Goal: Task Accomplishment & Management: Use online tool/utility

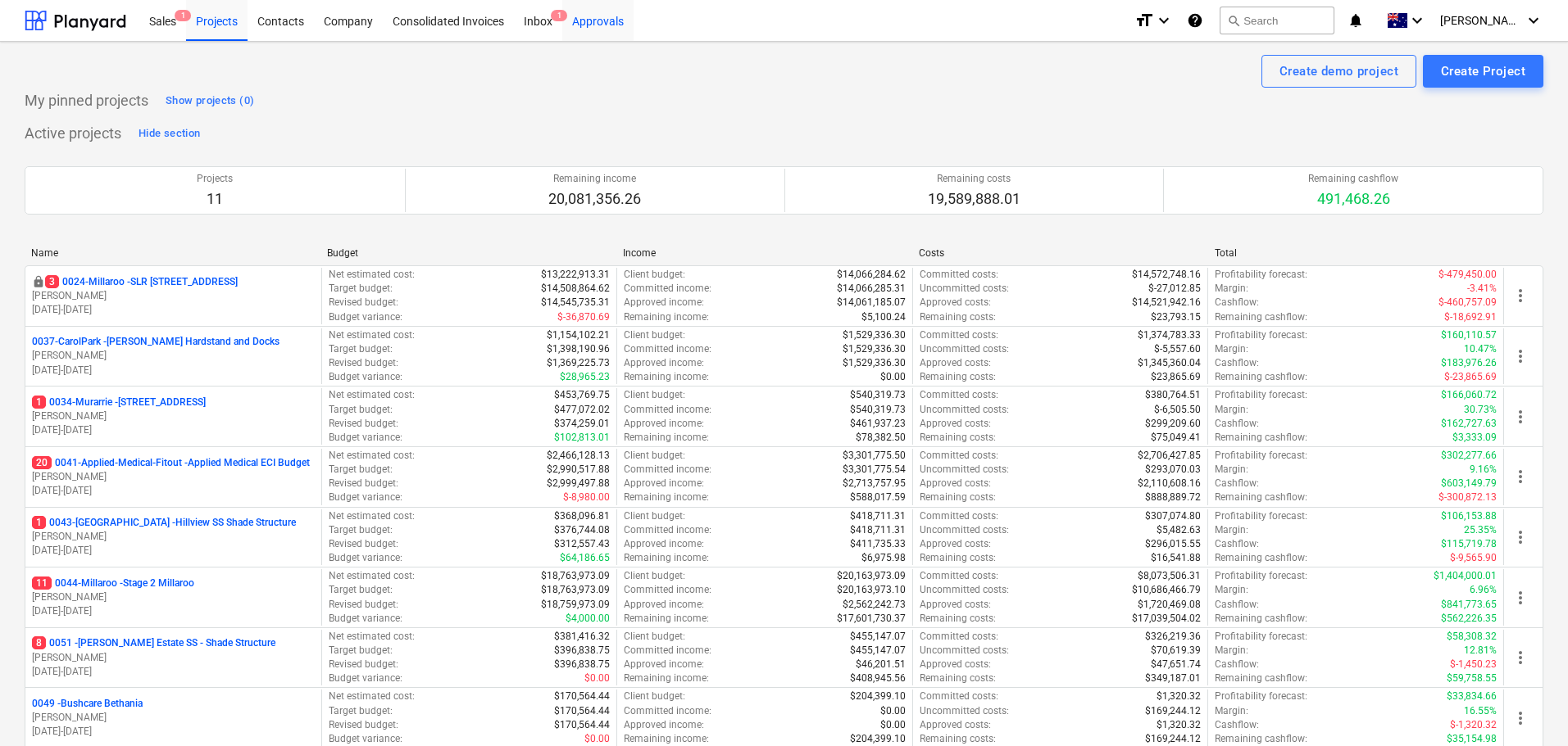
click at [608, 24] on div "Approvals" at bounding box center [598, 20] width 71 height 42
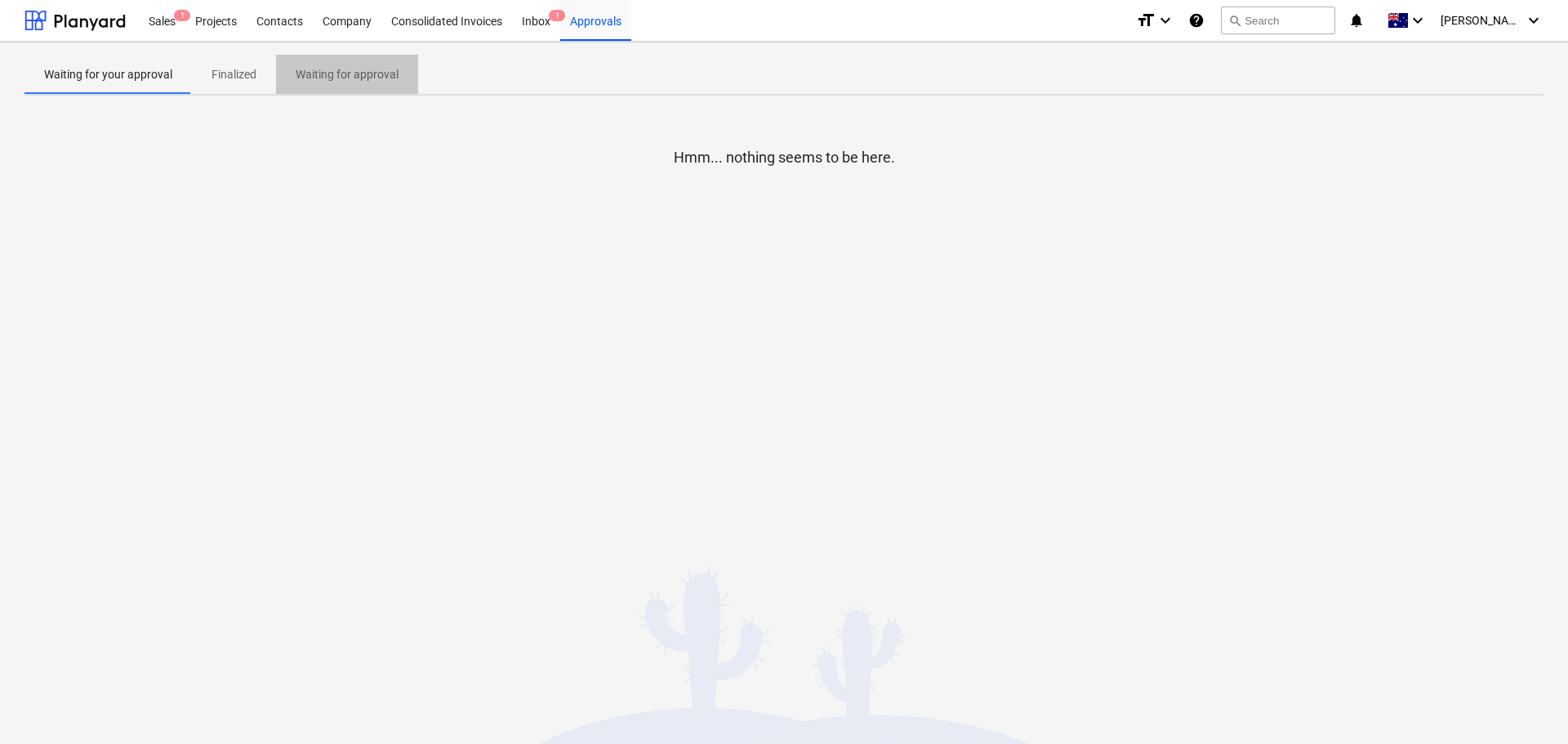
click at [356, 74] on p "Waiting for approval" at bounding box center [347, 75] width 103 height 17
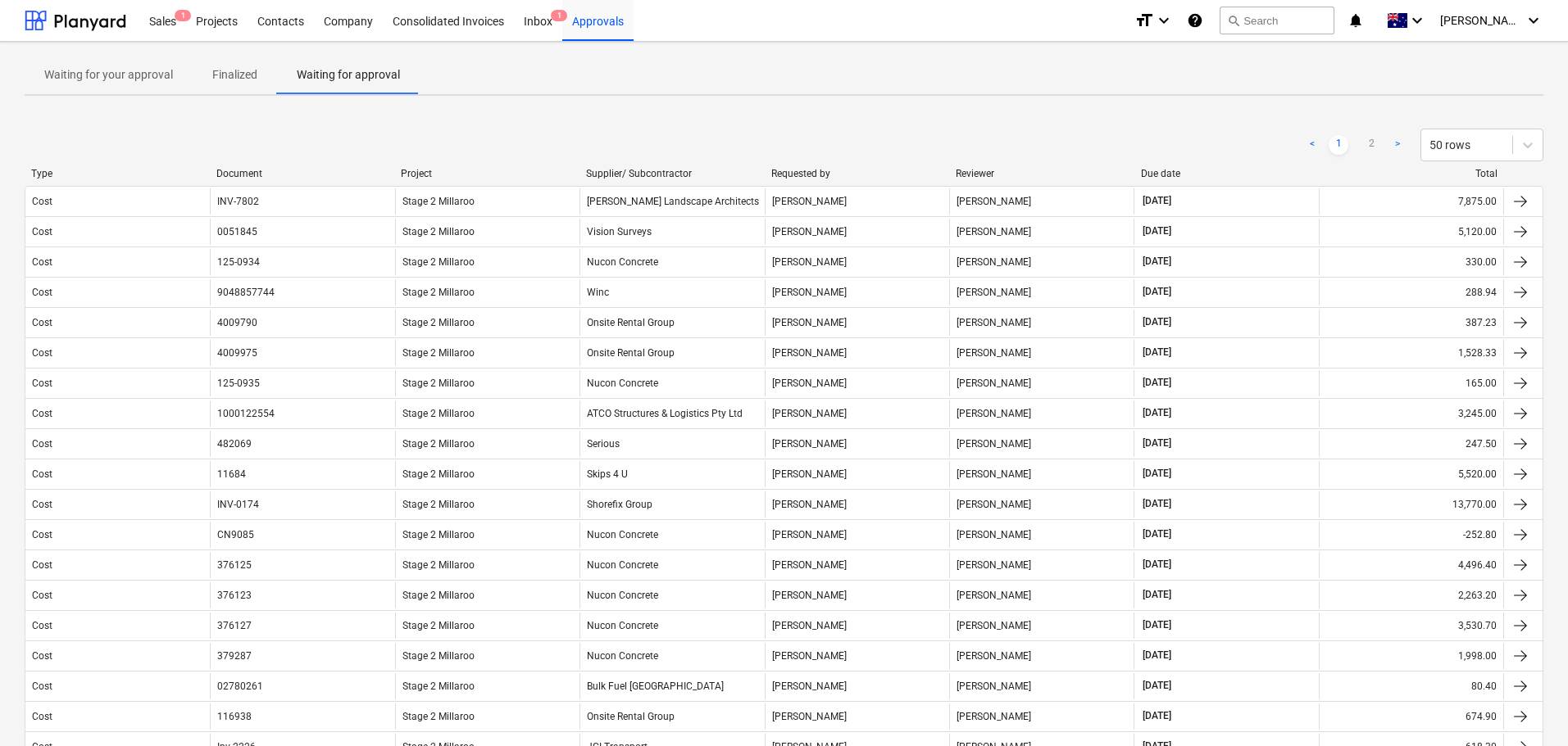
click at [625, 171] on div "Supplier/ Subcontractor" at bounding box center [671, 174] width 172 height 11
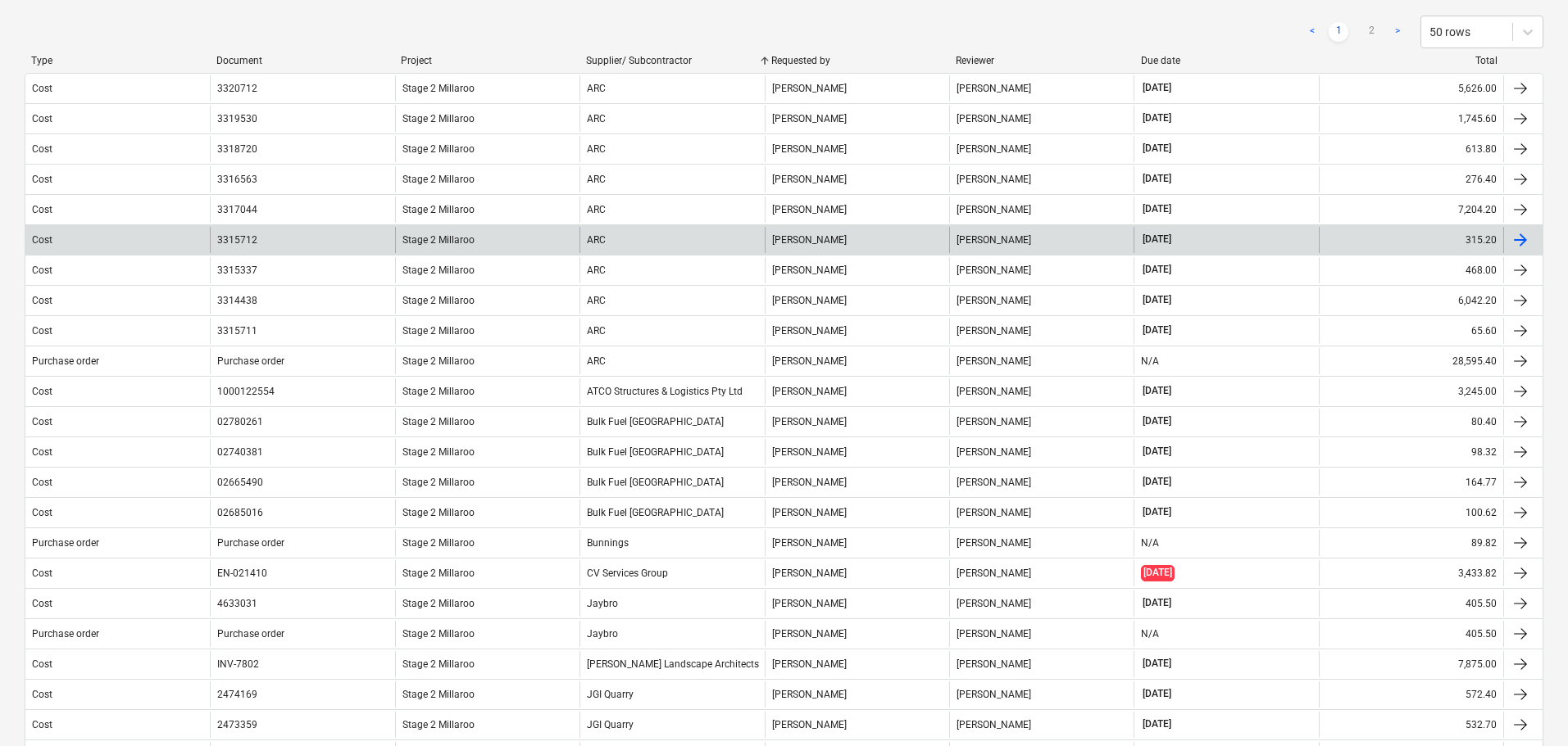
scroll to position [327, 0]
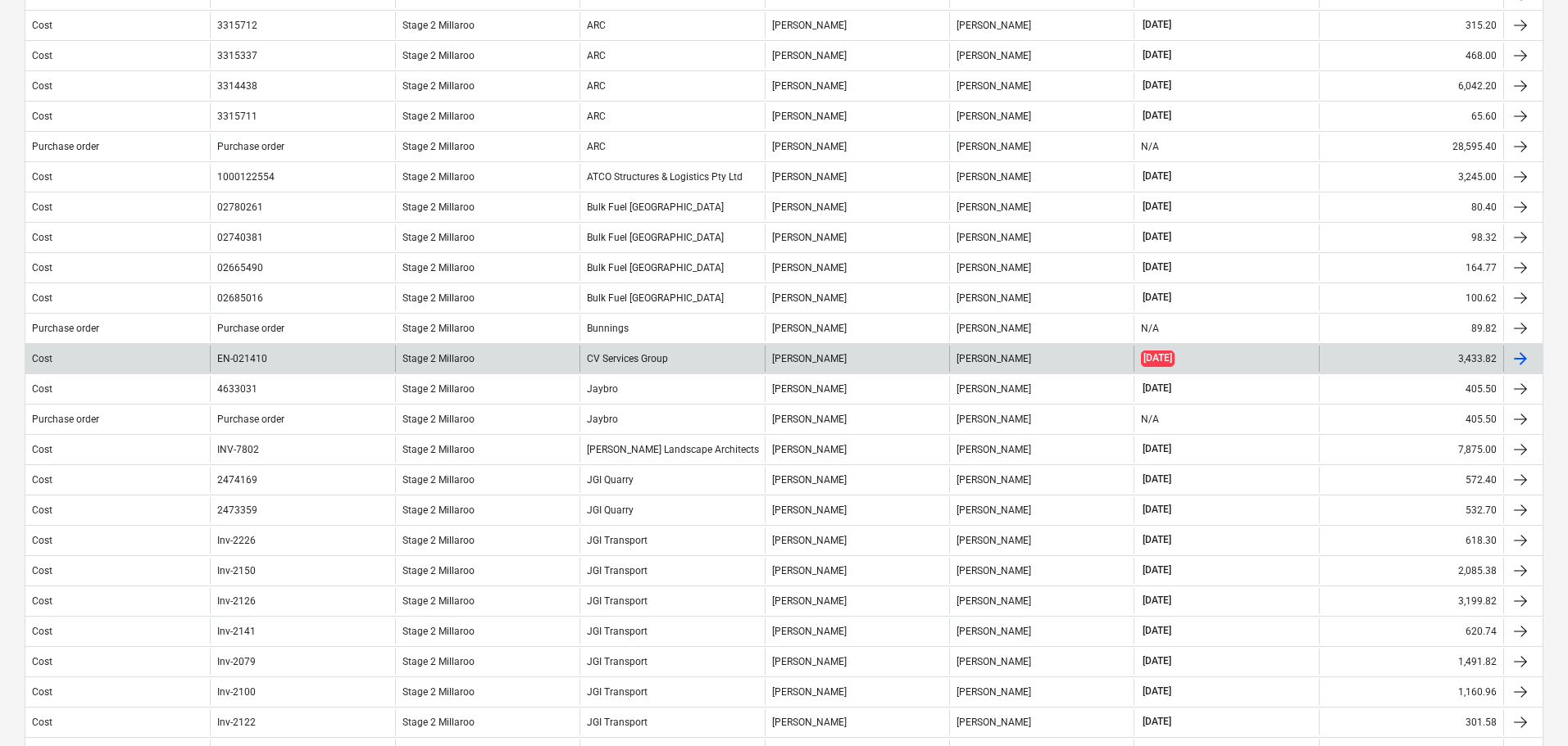
click at [1008, 363] on div "[PERSON_NAME]" at bounding box center [1041, 358] width 184 height 26
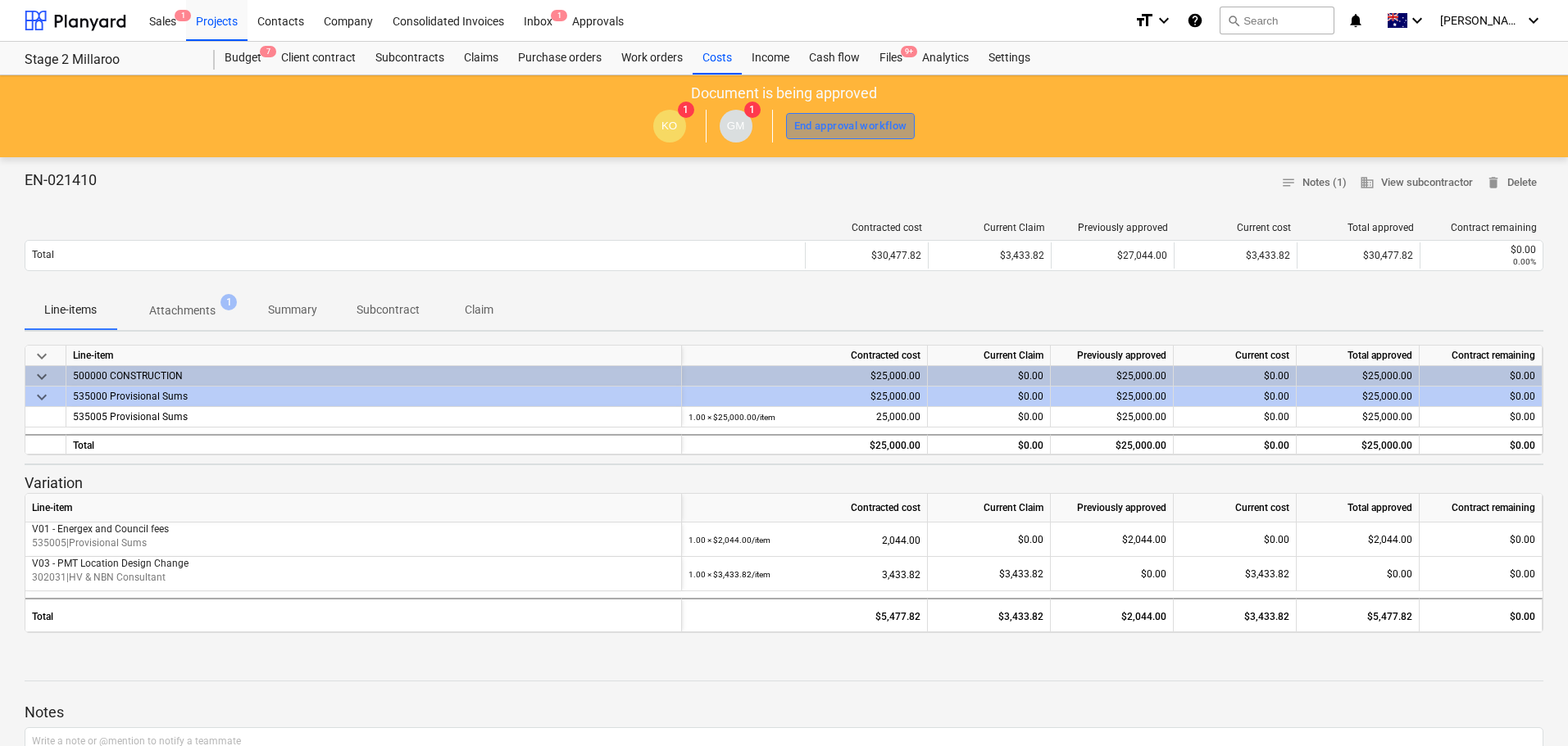
click at [841, 126] on div "End approval workflow" at bounding box center [851, 127] width 113 height 19
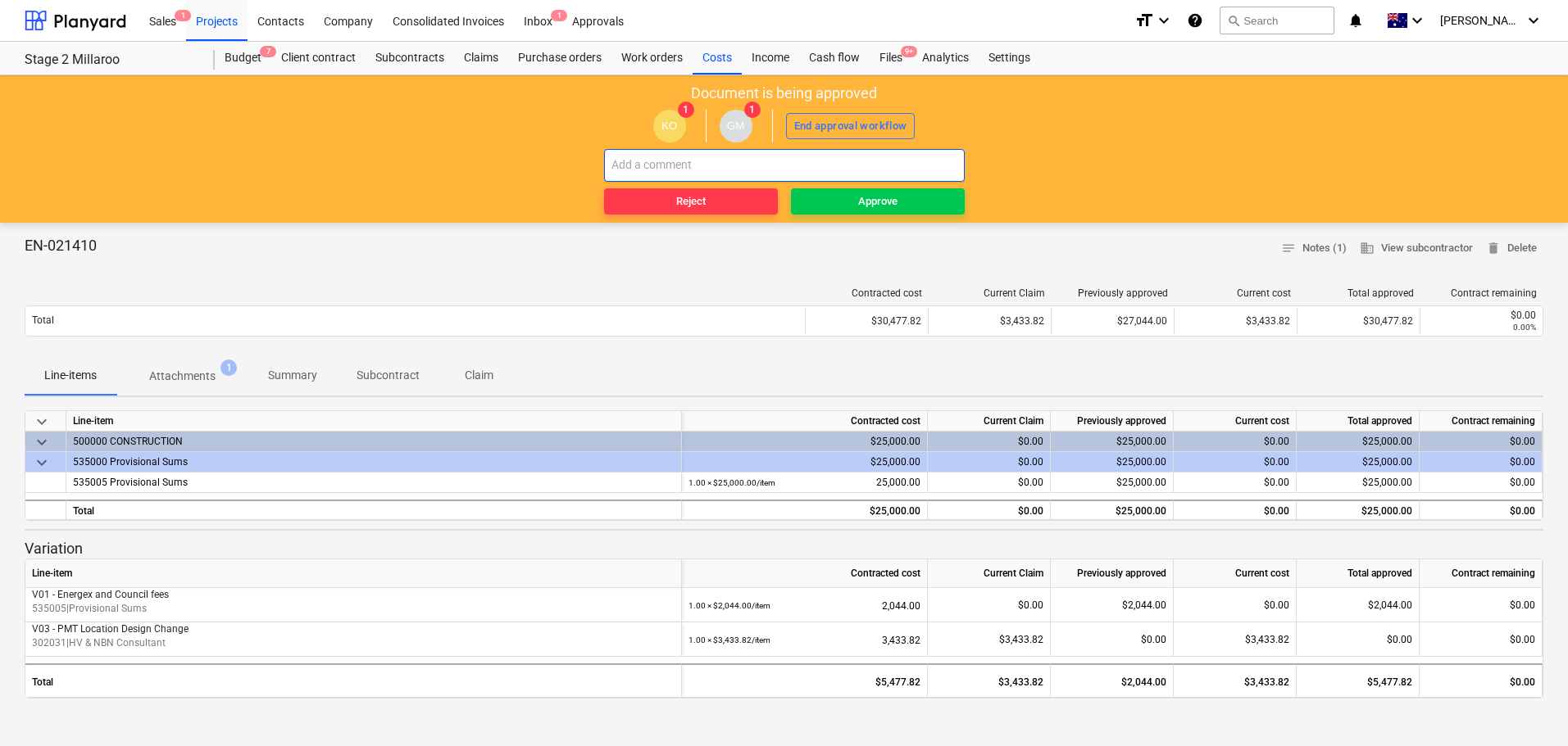
click at [660, 171] on input "text" at bounding box center [784, 165] width 361 height 33
type input "bypass approvers to progress for payment."
click at [868, 196] on div "Approve" at bounding box center [878, 202] width 39 height 19
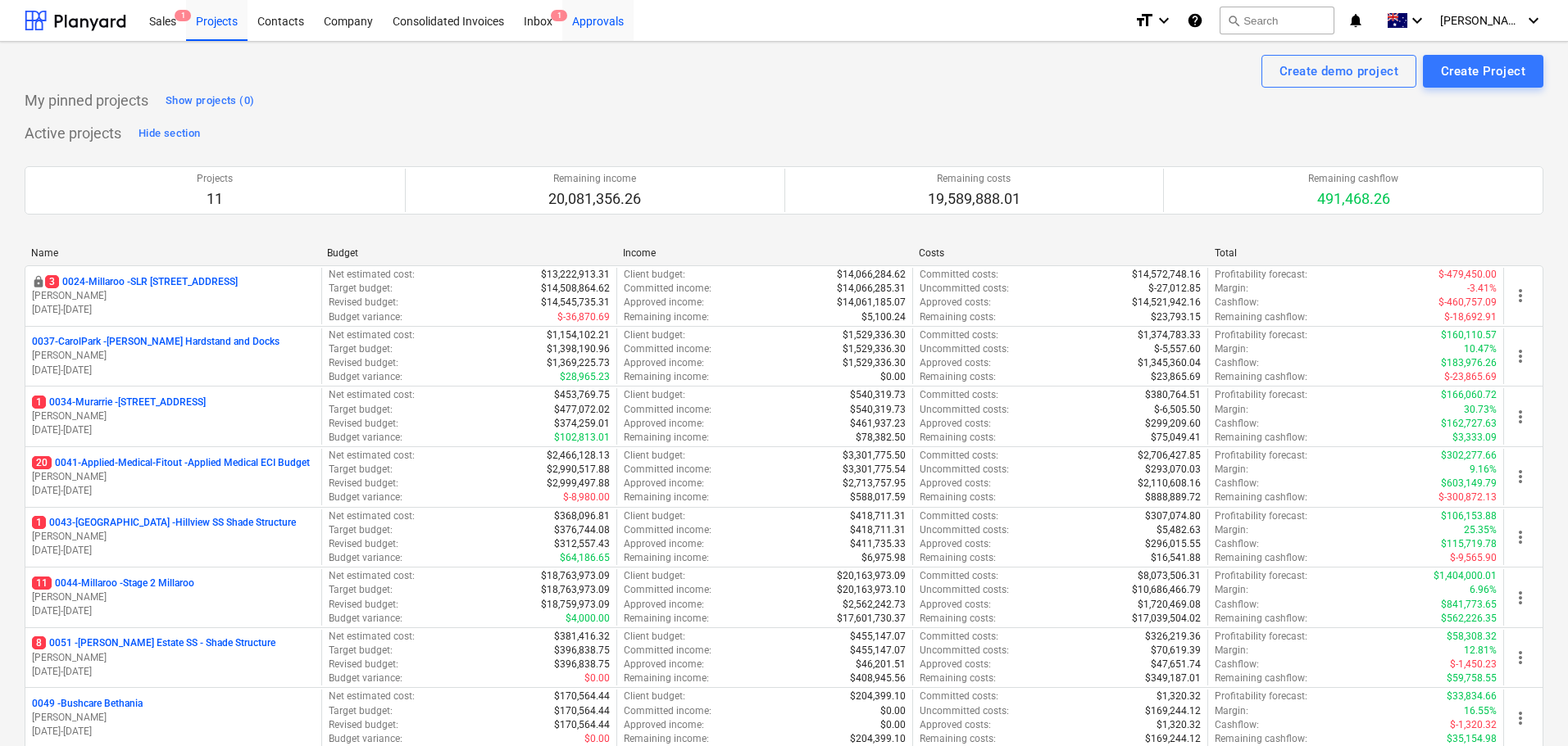
click at [590, 24] on div "Approvals" at bounding box center [598, 20] width 71 height 42
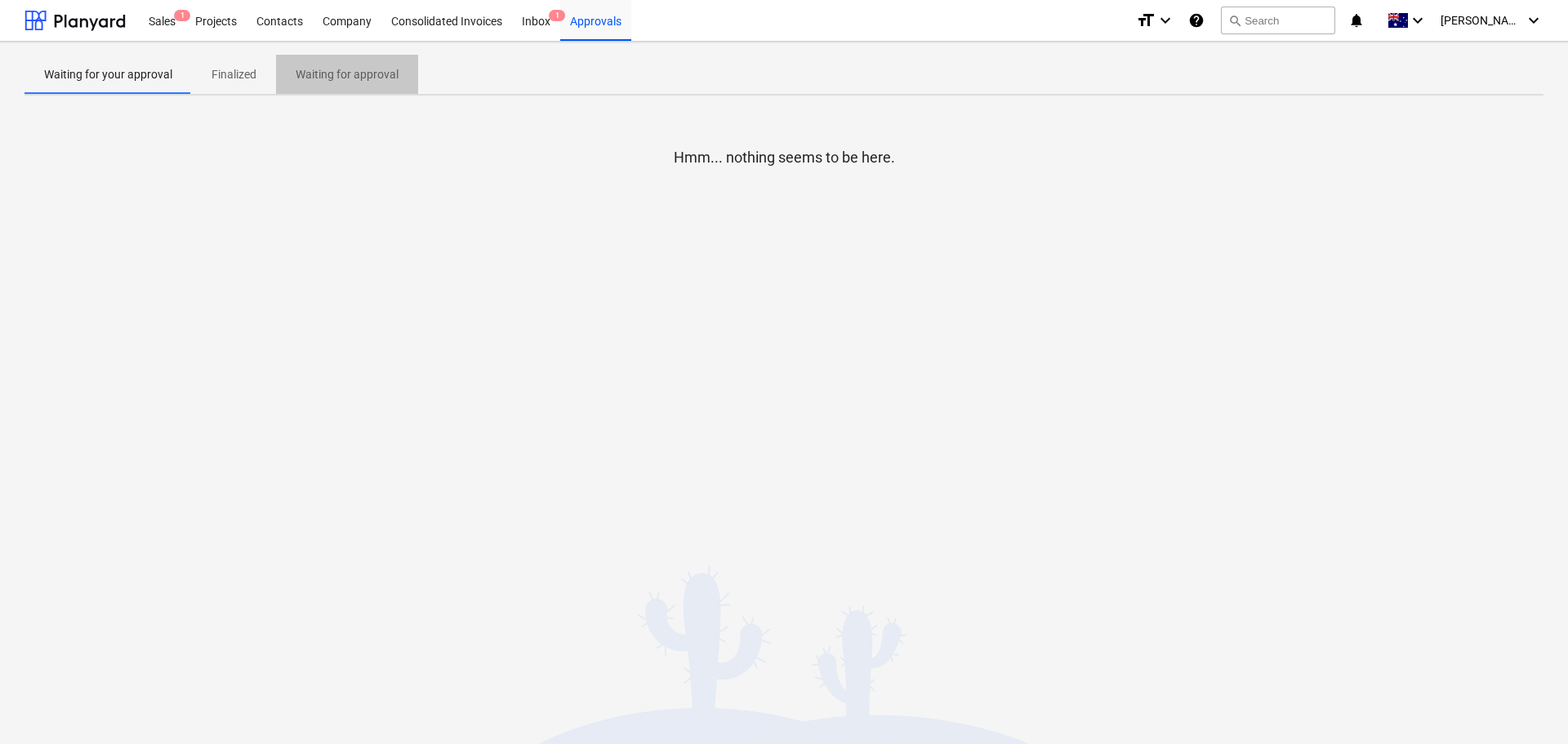
click at [351, 80] on p "Waiting for approval" at bounding box center [347, 75] width 103 height 17
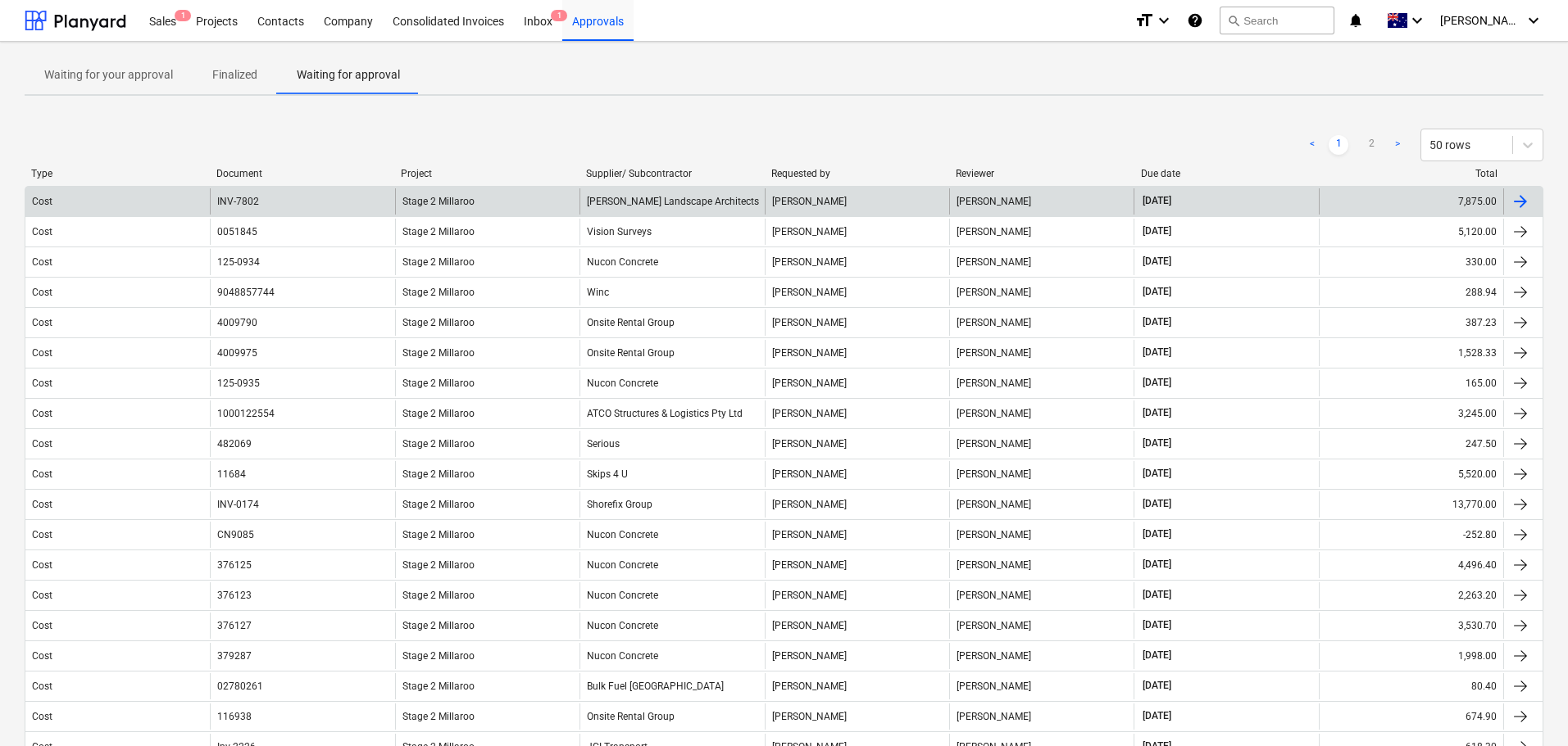
click at [641, 196] on div "[PERSON_NAME] Landscape Architects" at bounding box center [671, 202] width 184 height 26
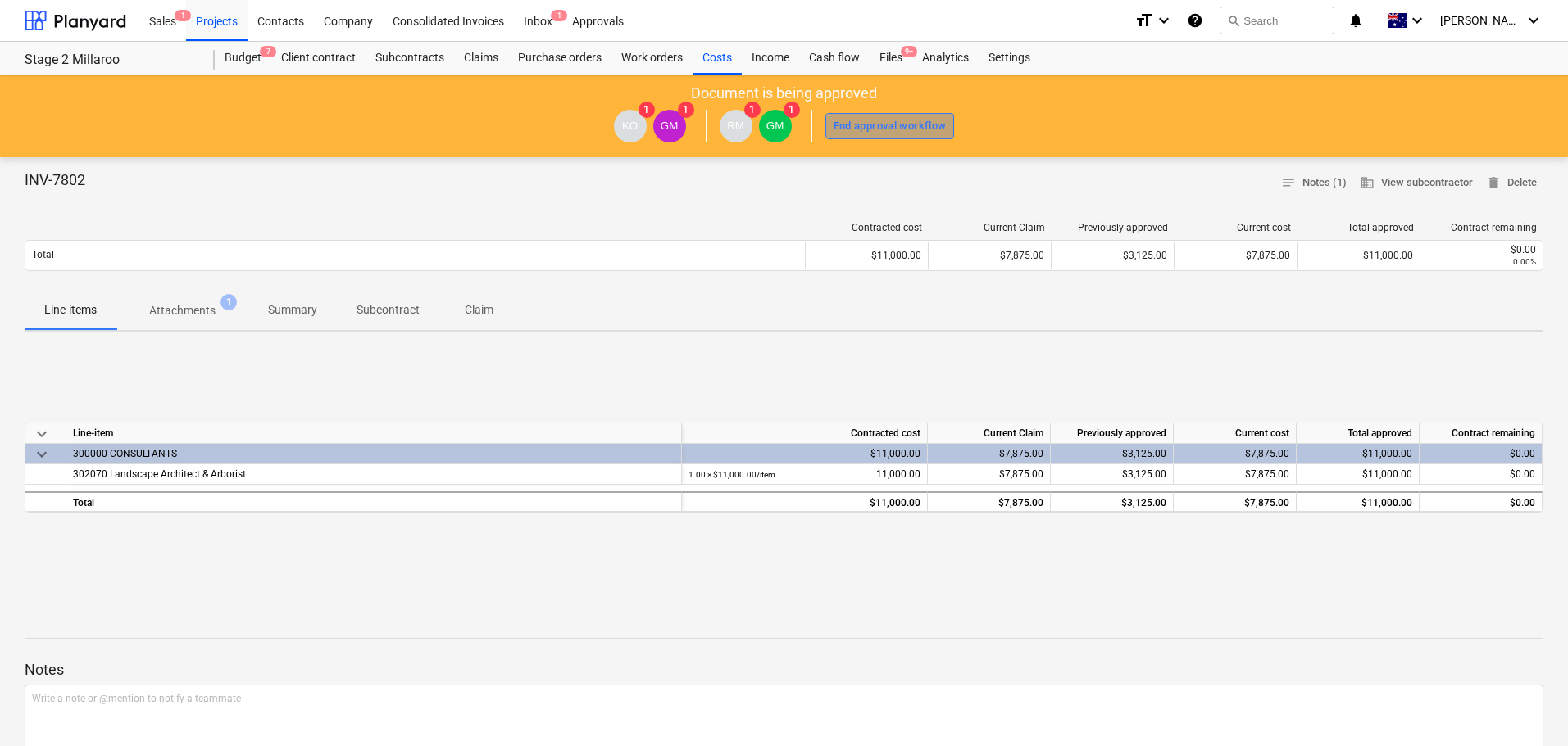
drag, startPoint x: 880, startPoint y: 129, endPoint x: 843, endPoint y: 249, distance: 125.6
click at [880, 129] on div "End approval workflow" at bounding box center [890, 127] width 113 height 19
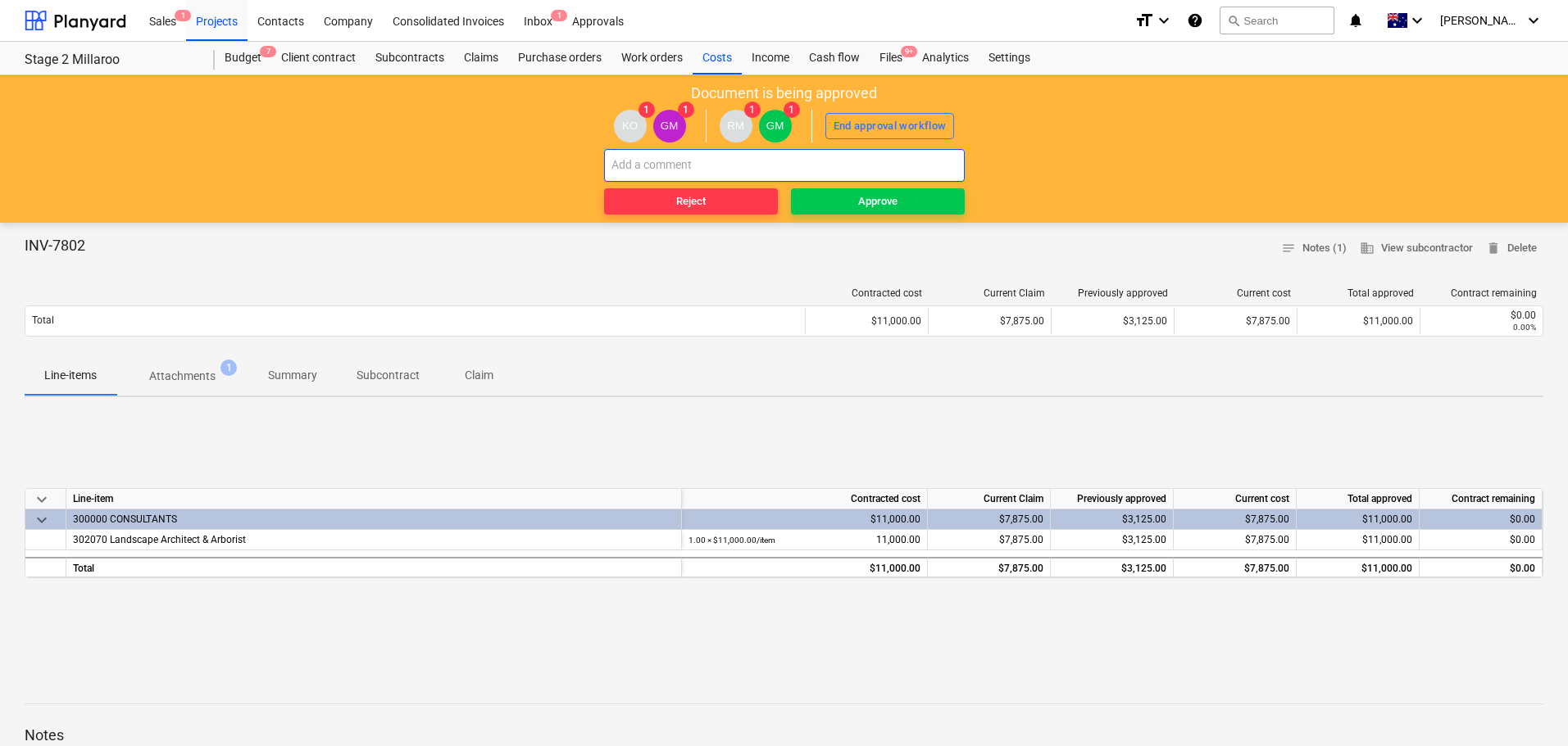
click at [673, 163] on input "text" at bounding box center [784, 165] width 361 height 33
type input "bypass approvers to process for payment [DATE]."
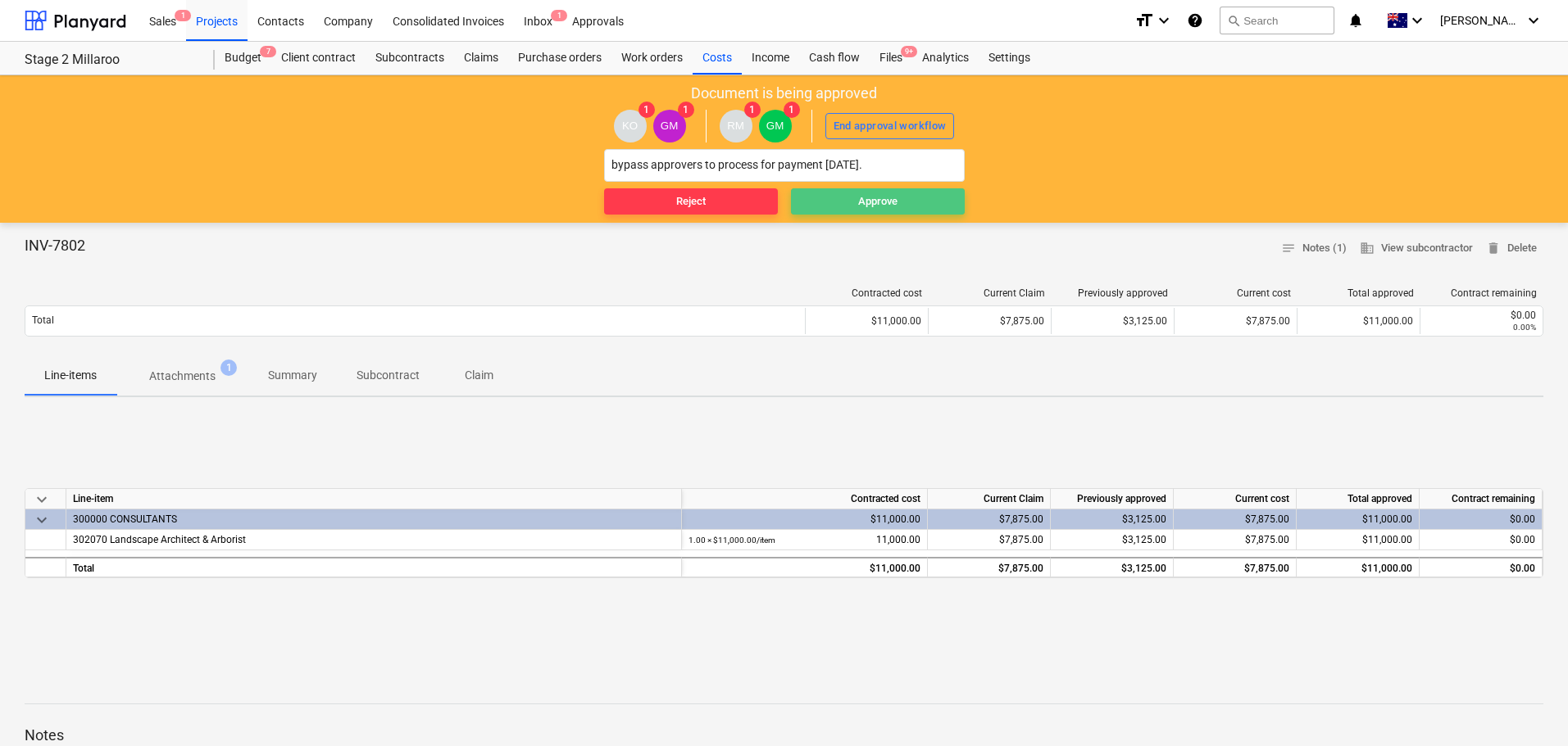
click at [867, 198] on div "Approve" at bounding box center [878, 202] width 39 height 19
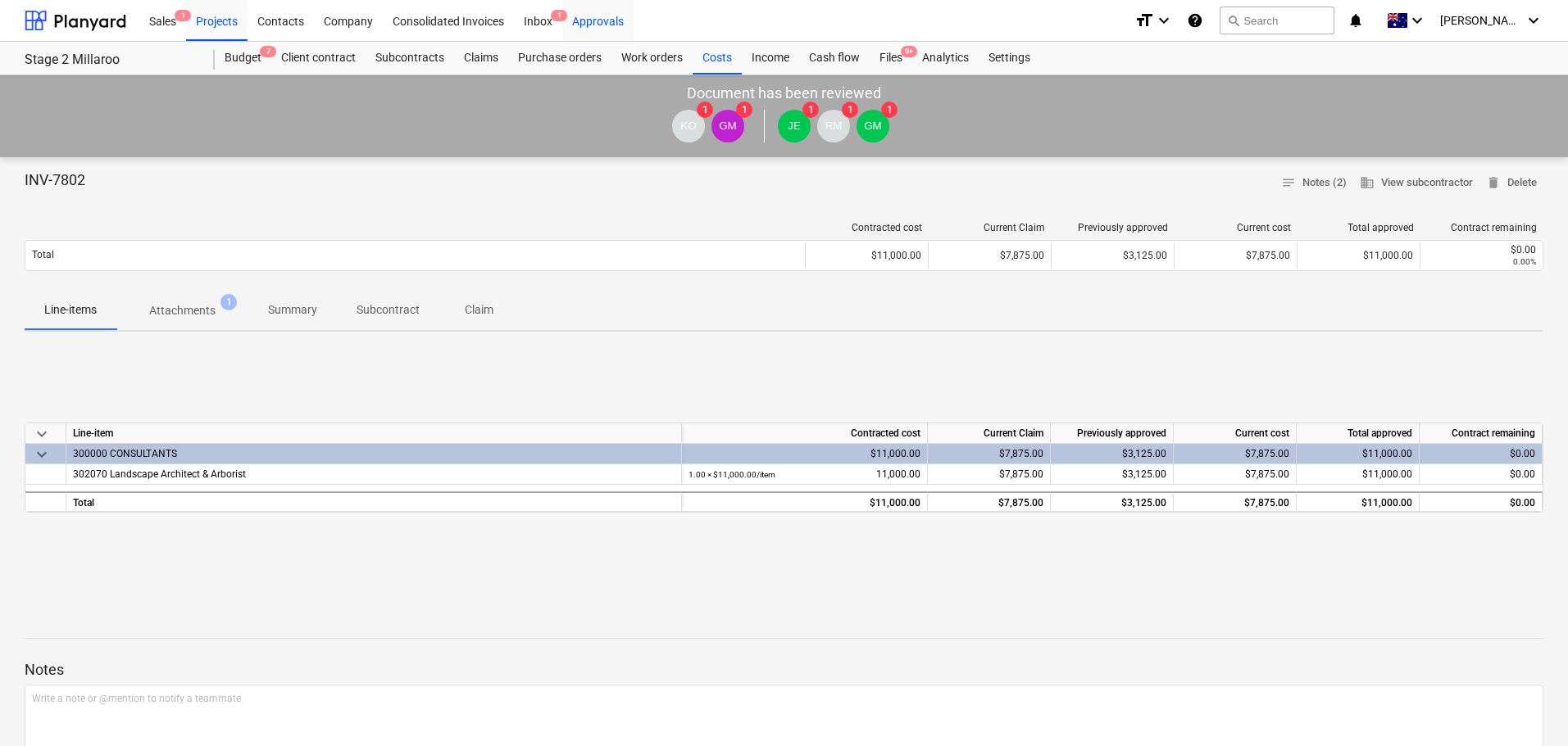
drag, startPoint x: 604, startPoint y: 21, endPoint x: 604, endPoint y: 40, distance: 19.0
click at [604, 21] on div "Approvals" at bounding box center [598, 20] width 71 height 42
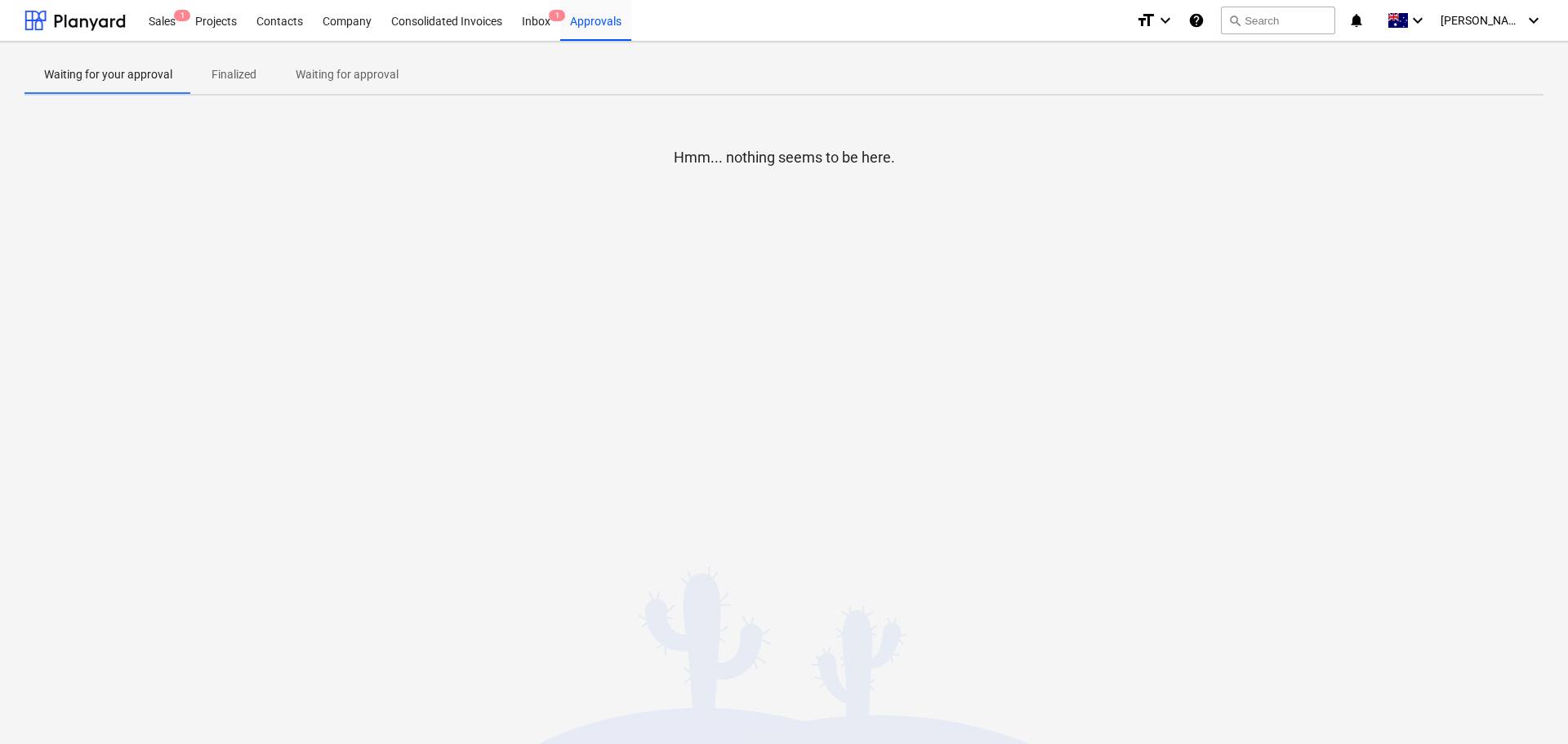
click at [350, 78] on p "Waiting for approval" at bounding box center [347, 75] width 103 height 17
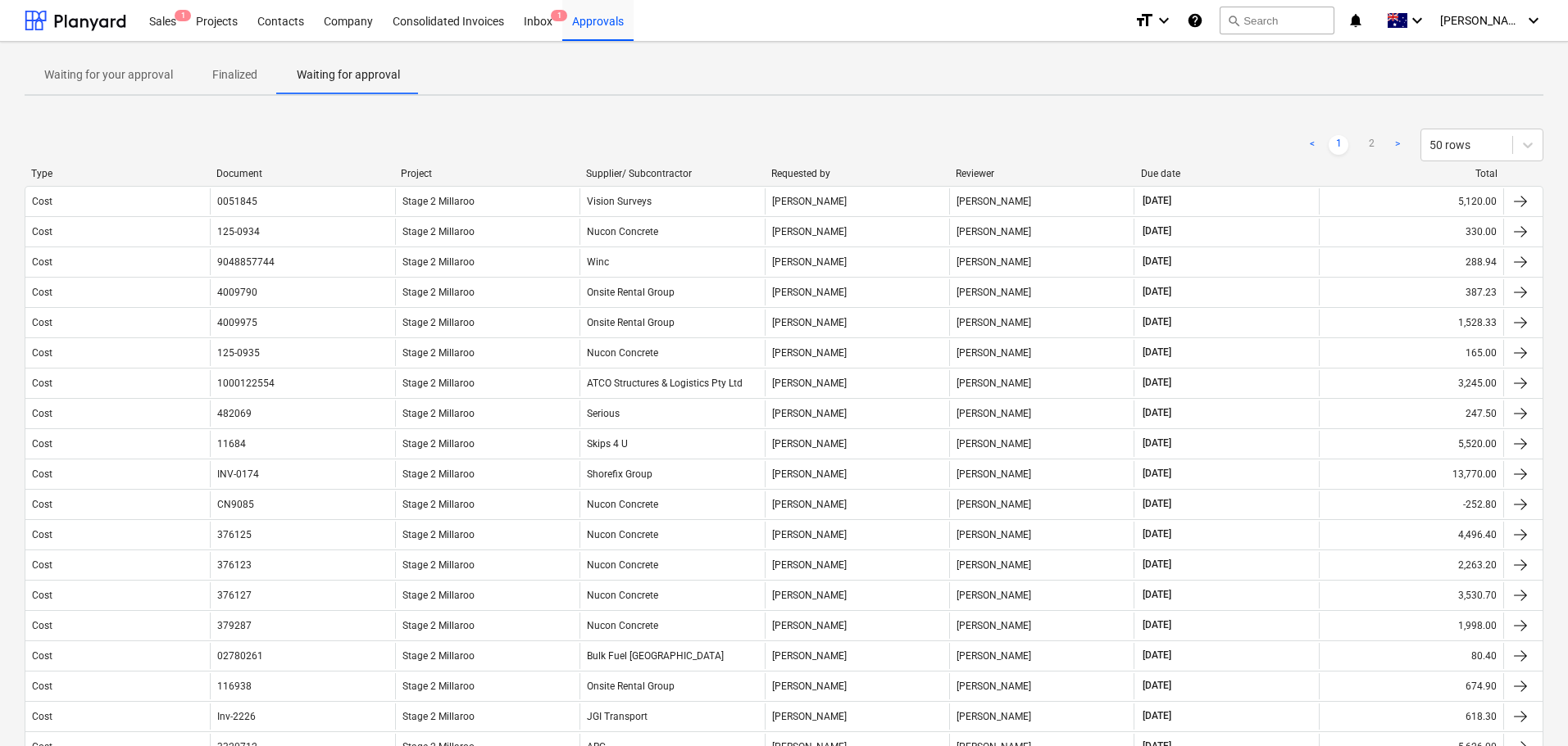
click at [1191, 169] on div "Due date" at bounding box center [1226, 174] width 172 height 11
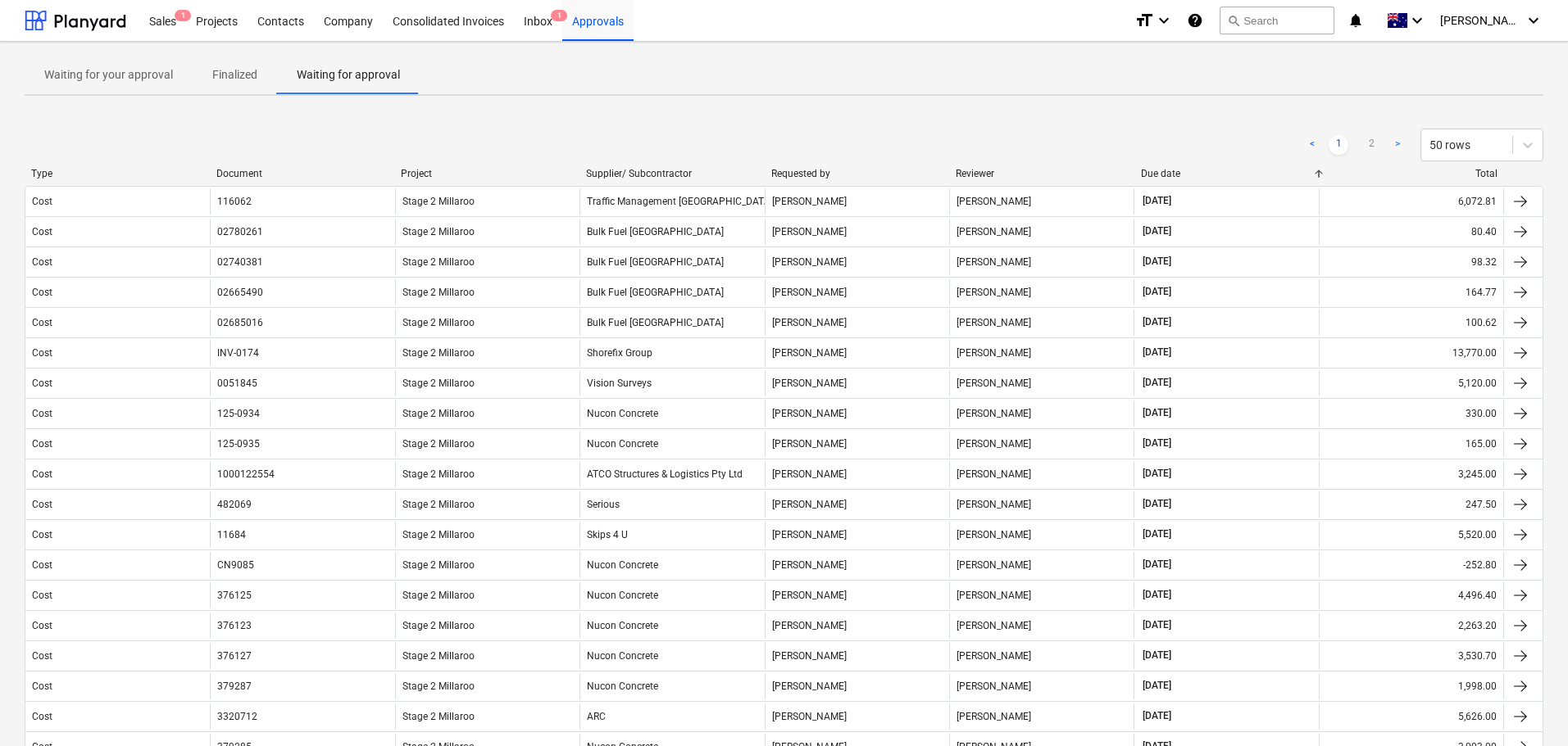
click at [1190, 171] on div "Due date" at bounding box center [1226, 174] width 172 height 11
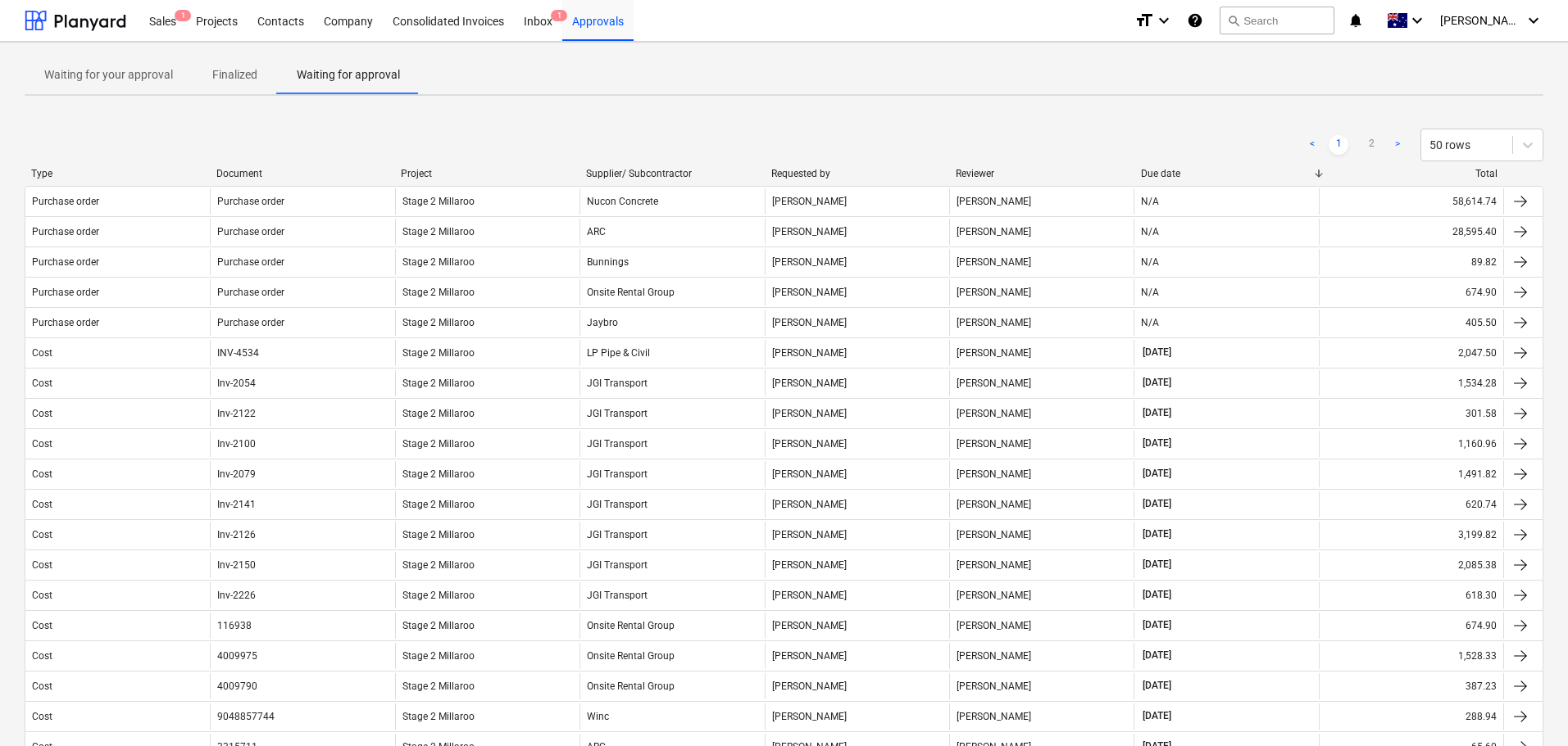
click at [1190, 171] on div "Due date" at bounding box center [1226, 174] width 172 height 11
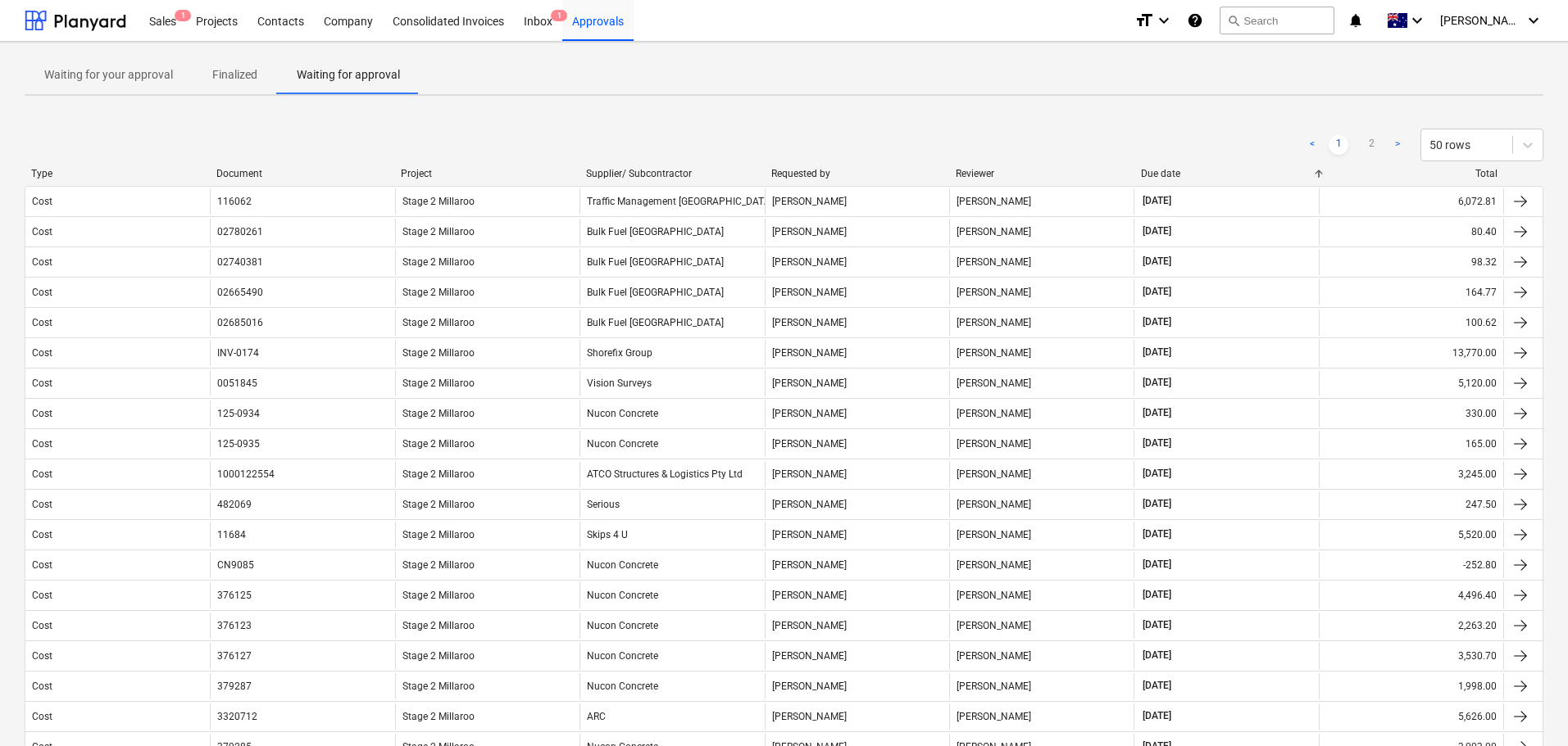
click at [1190, 171] on div "Due date" at bounding box center [1226, 174] width 172 height 11
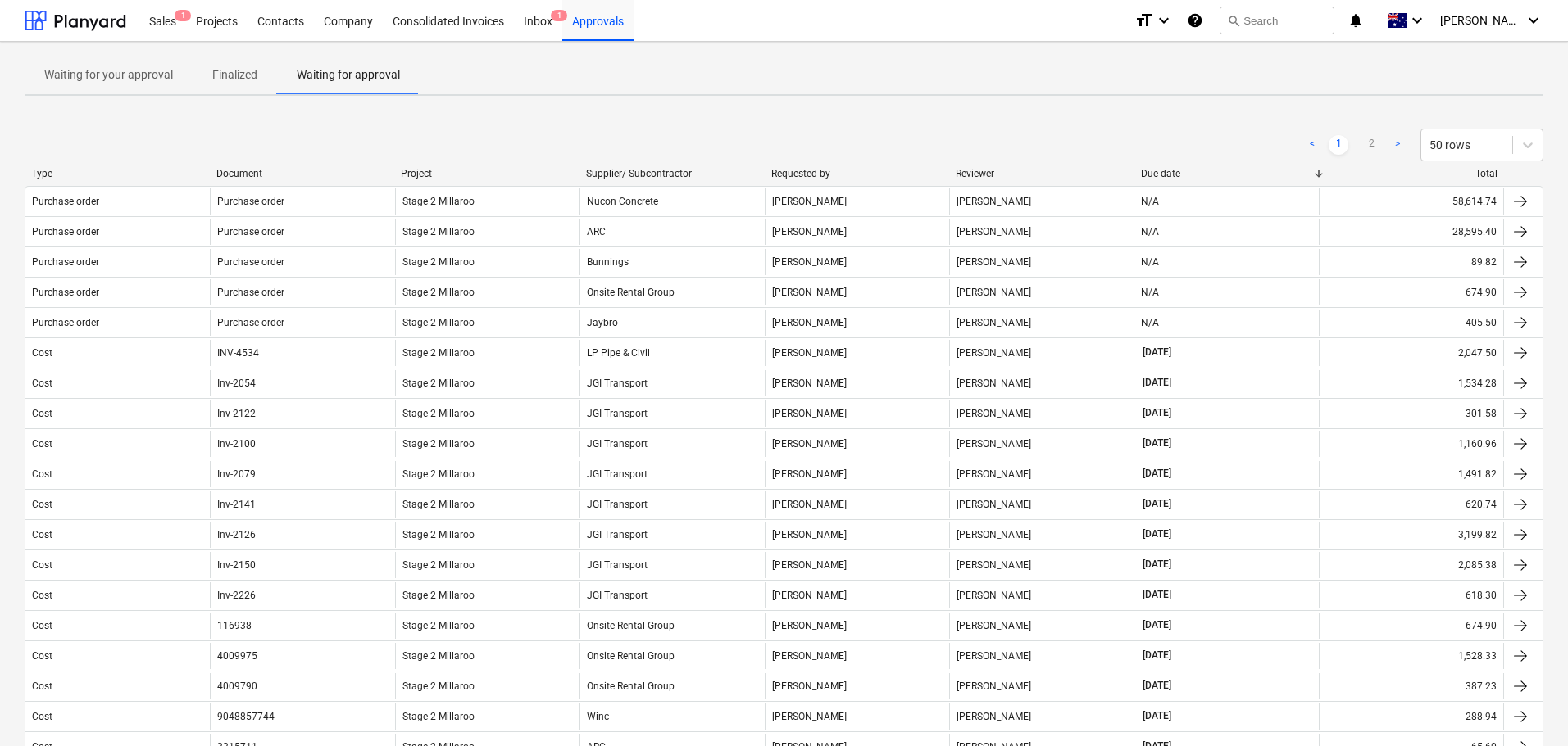
click at [1190, 171] on div "Due date" at bounding box center [1226, 174] width 172 height 11
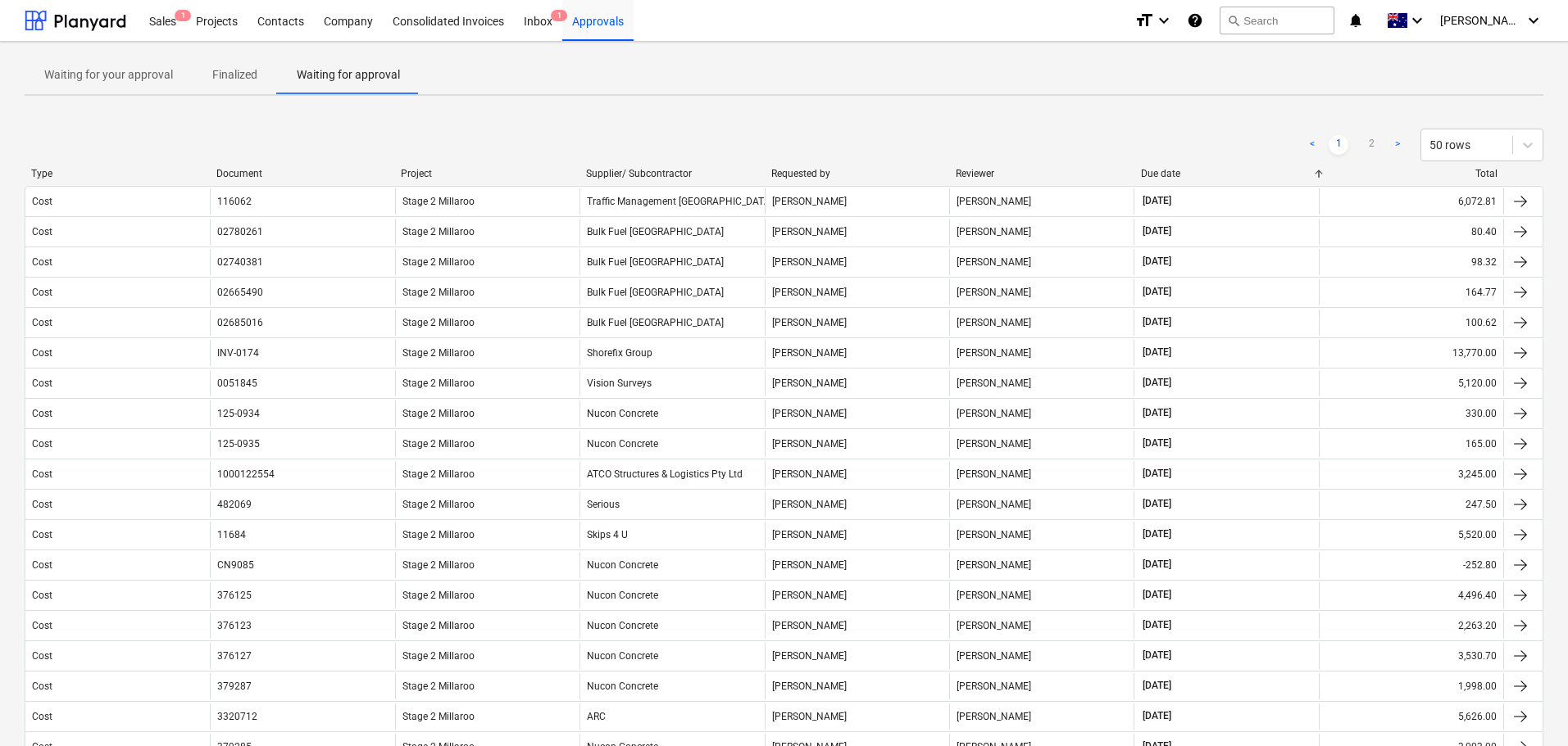
click at [1190, 171] on div "Due date" at bounding box center [1226, 174] width 172 height 11
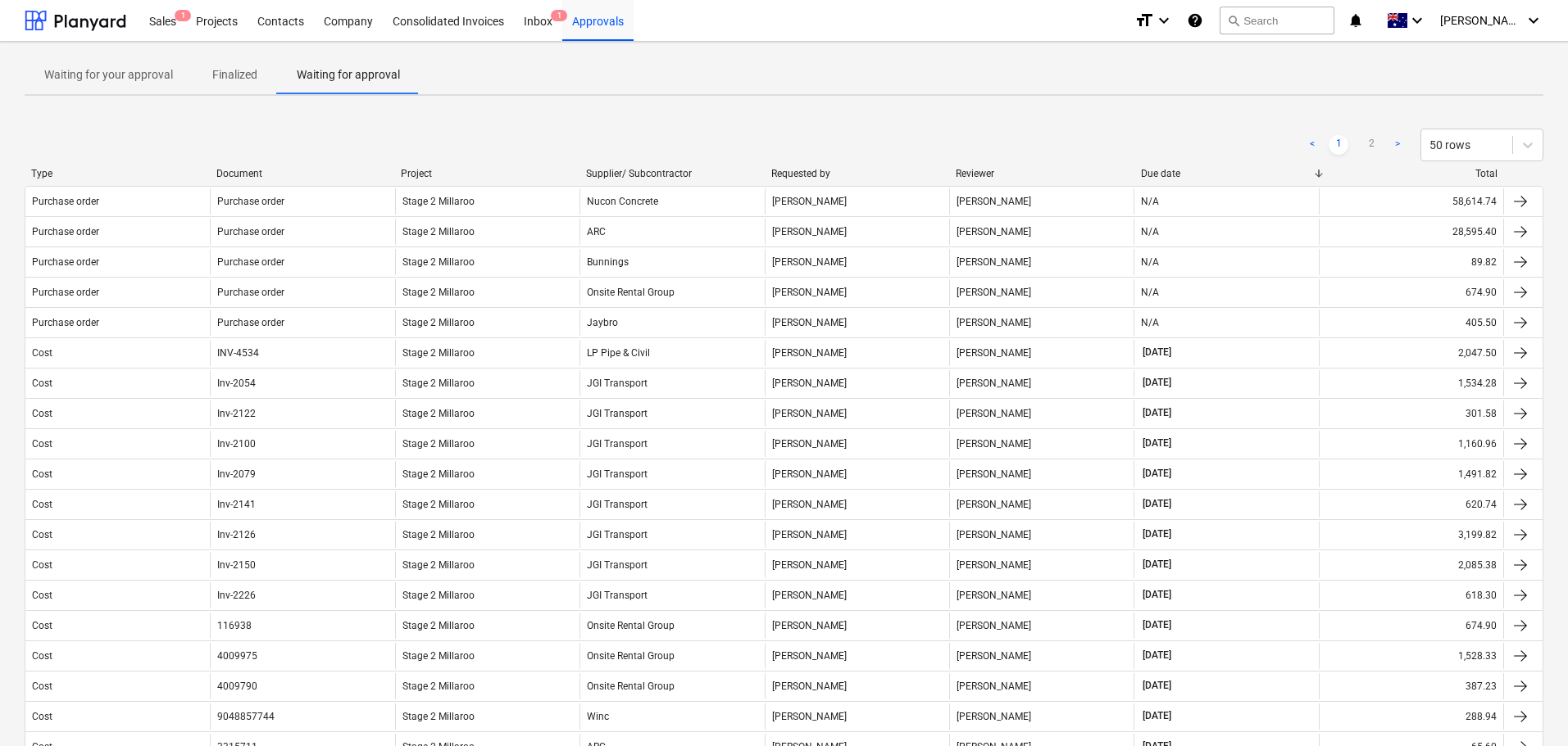
click at [1190, 171] on div "Due date" at bounding box center [1226, 174] width 172 height 11
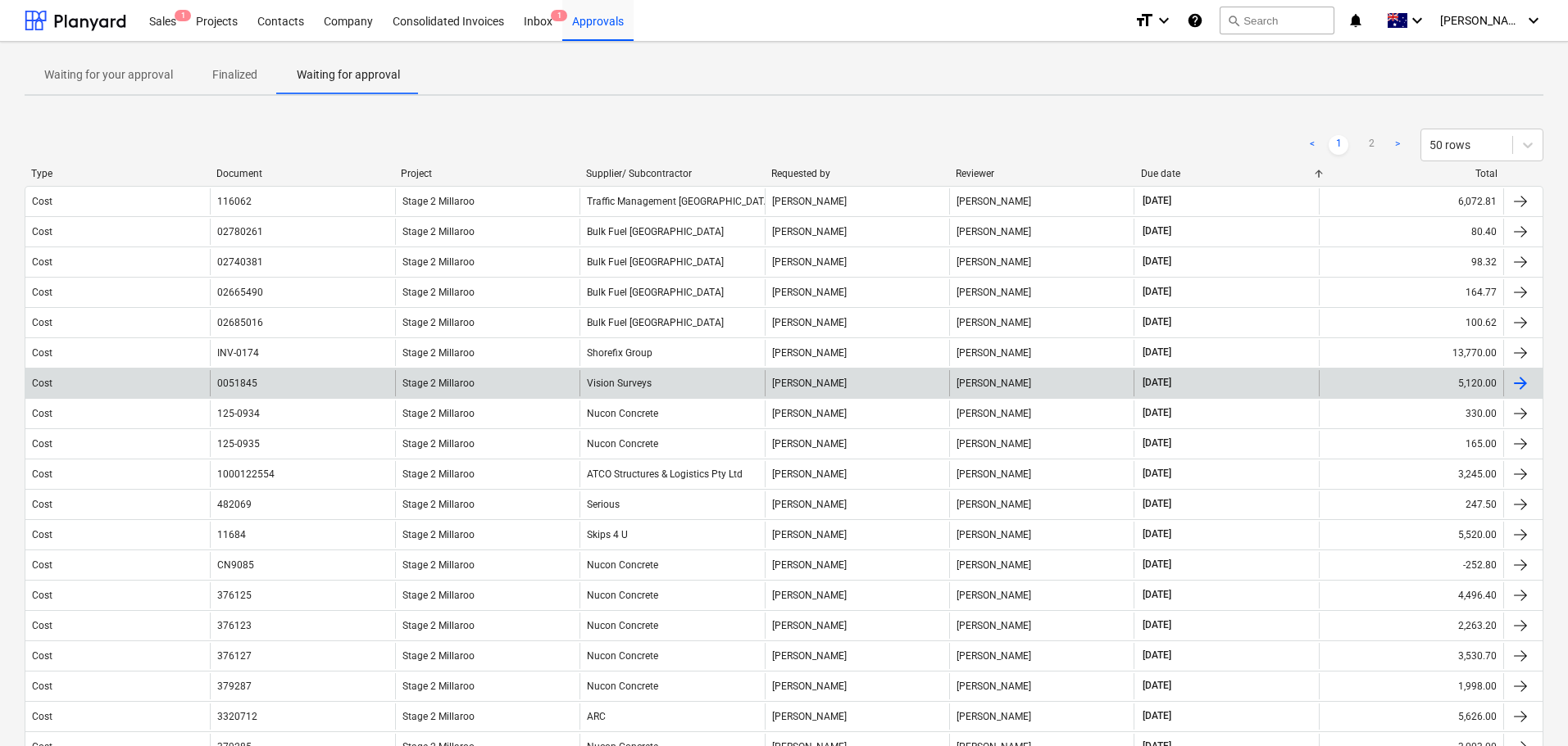
scroll to position [82, 0]
